Goal: Transaction & Acquisition: Book appointment/travel/reservation

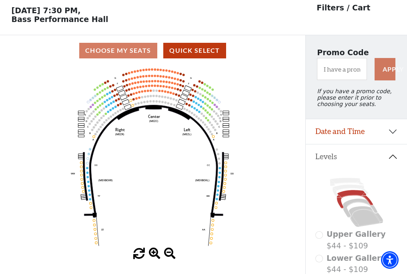
scroll to position [37, 0]
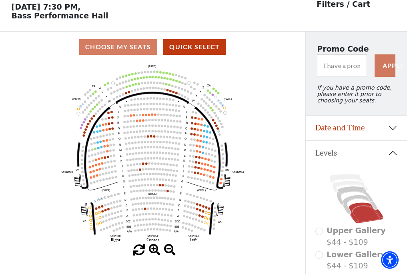
scroll to position [37, 0]
